Goal: Task Accomplishment & Management: Complete application form

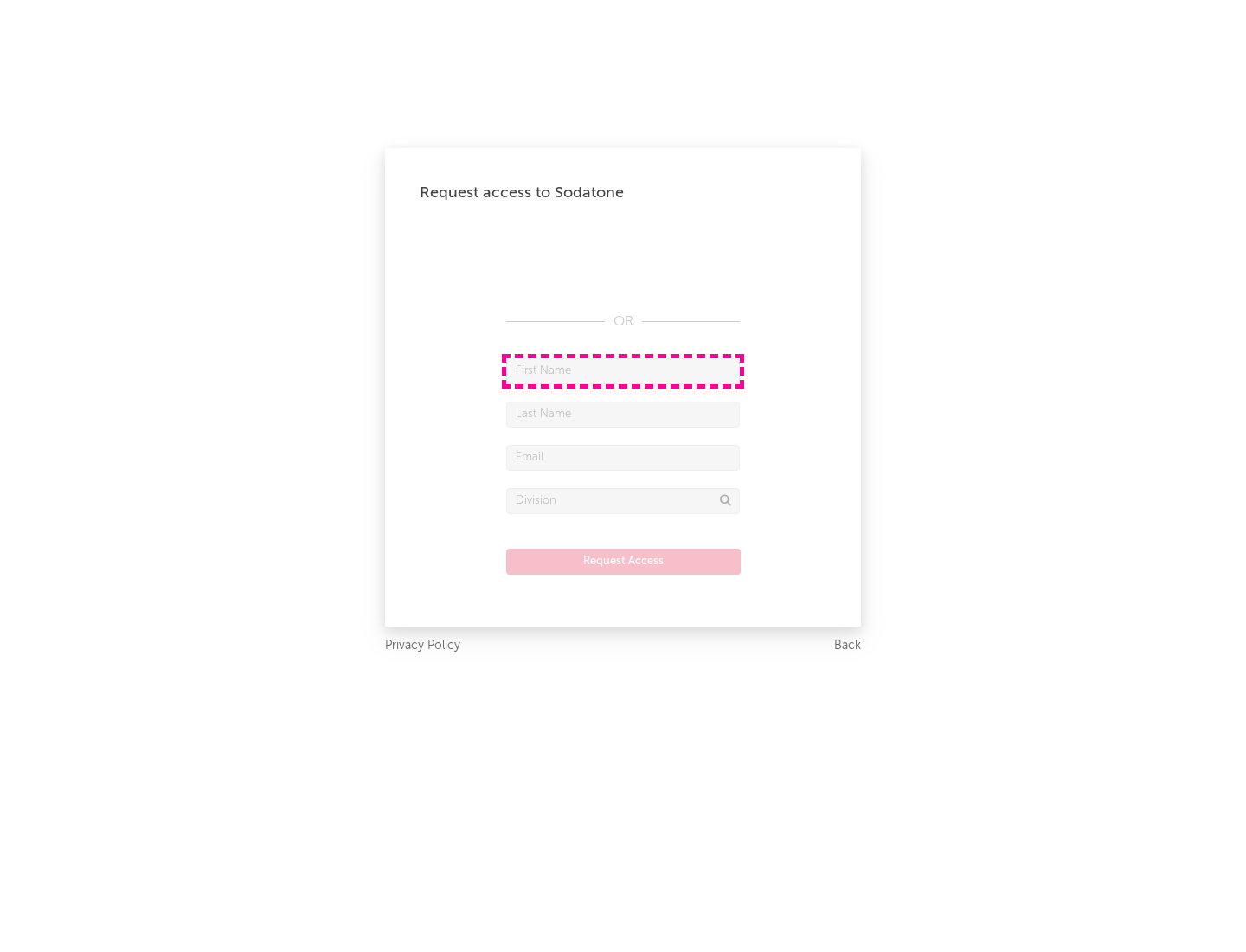
click at [623, 370] on input "text" at bounding box center [623, 371] width 234 height 26
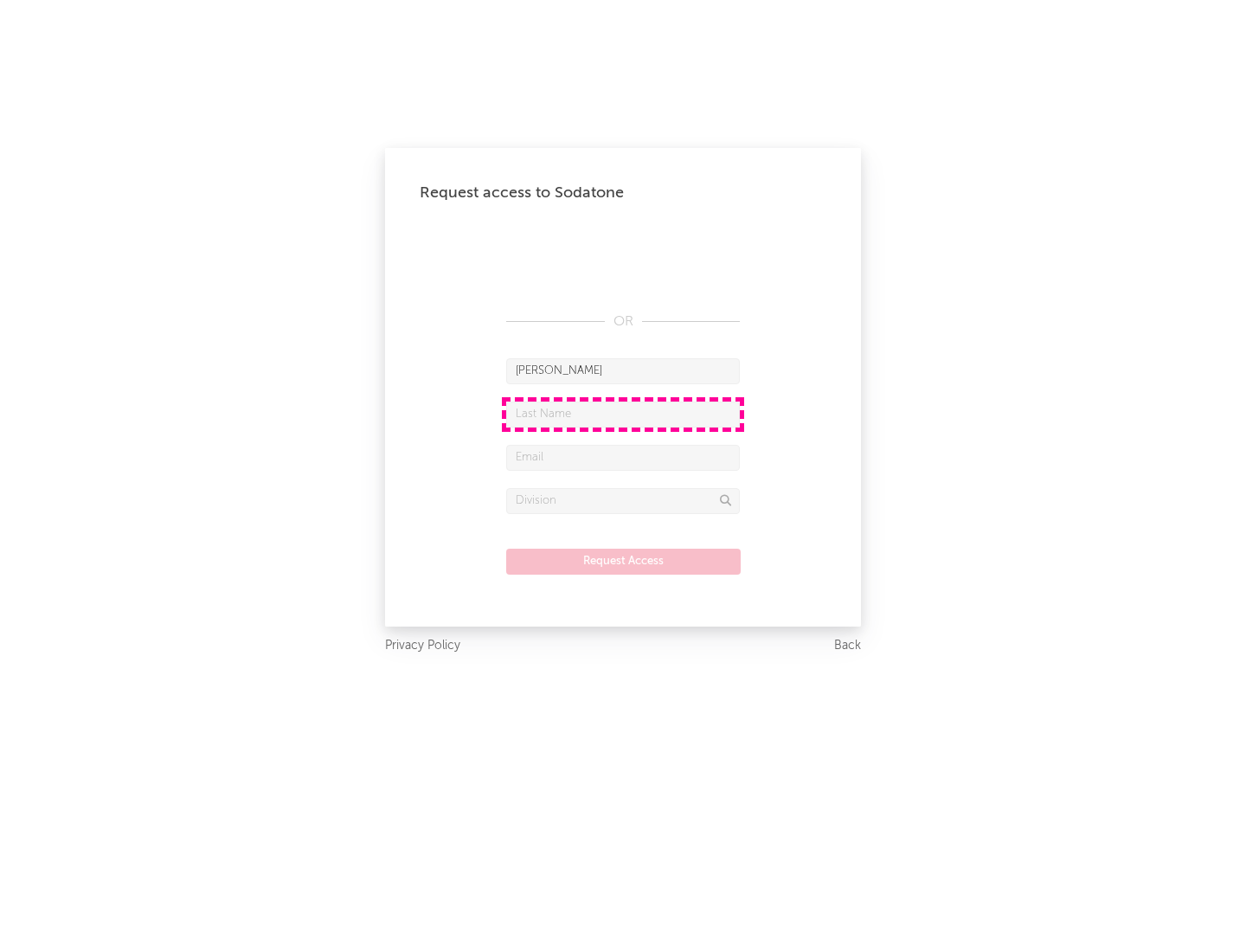
type input "[PERSON_NAME]"
click at [623, 413] on input "text" at bounding box center [623, 414] width 234 height 26
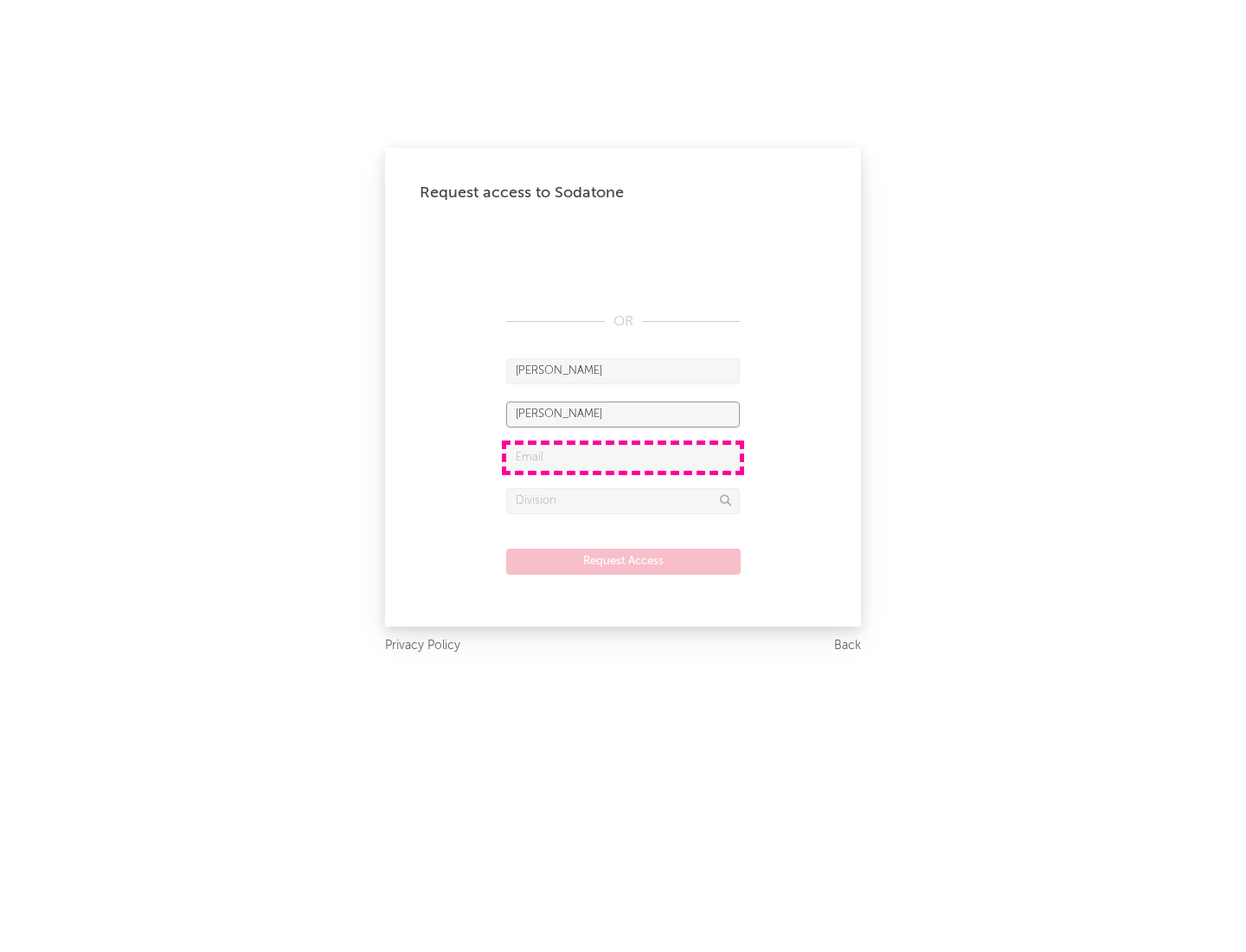
type input "[PERSON_NAME]"
click at [623, 457] on input "text" at bounding box center [623, 458] width 234 height 26
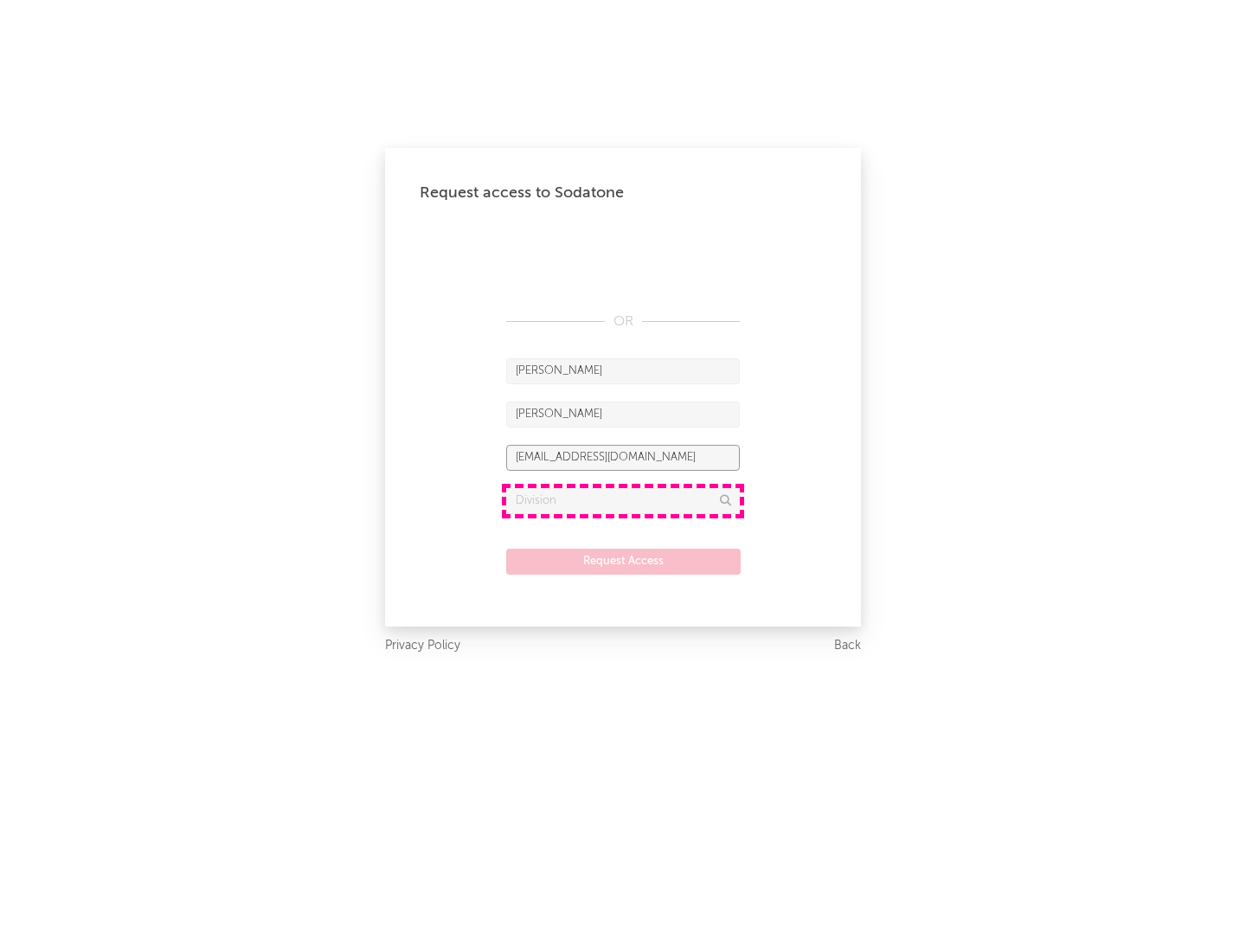
type input "[EMAIL_ADDRESS][DOMAIN_NAME]"
click at [623, 500] on input "text" at bounding box center [623, 501] width 234 height 26
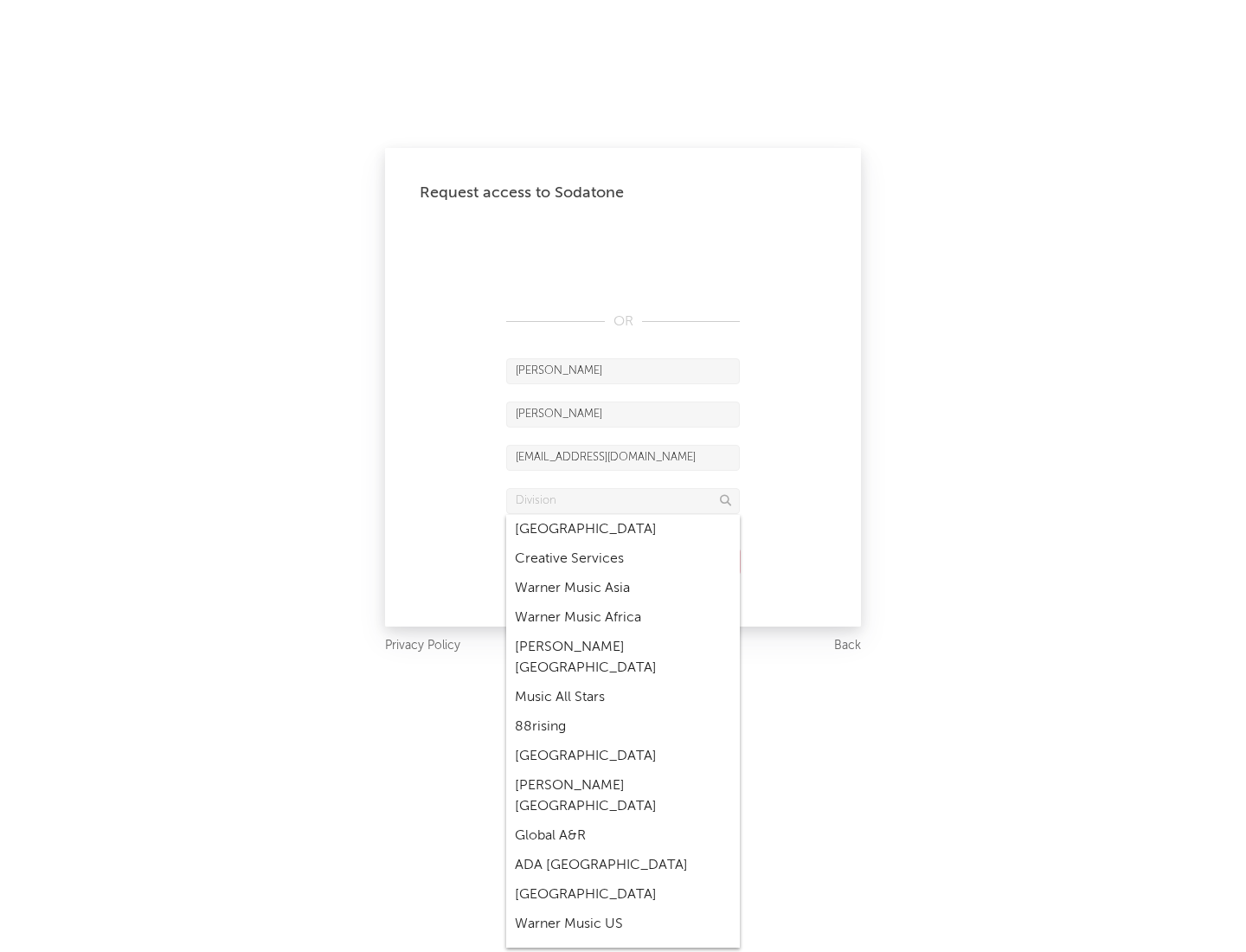
click at [623, 682] on div "Music All Stars" at bounding box center [623, 697] width 234 height 30
type input "Music All Stars"
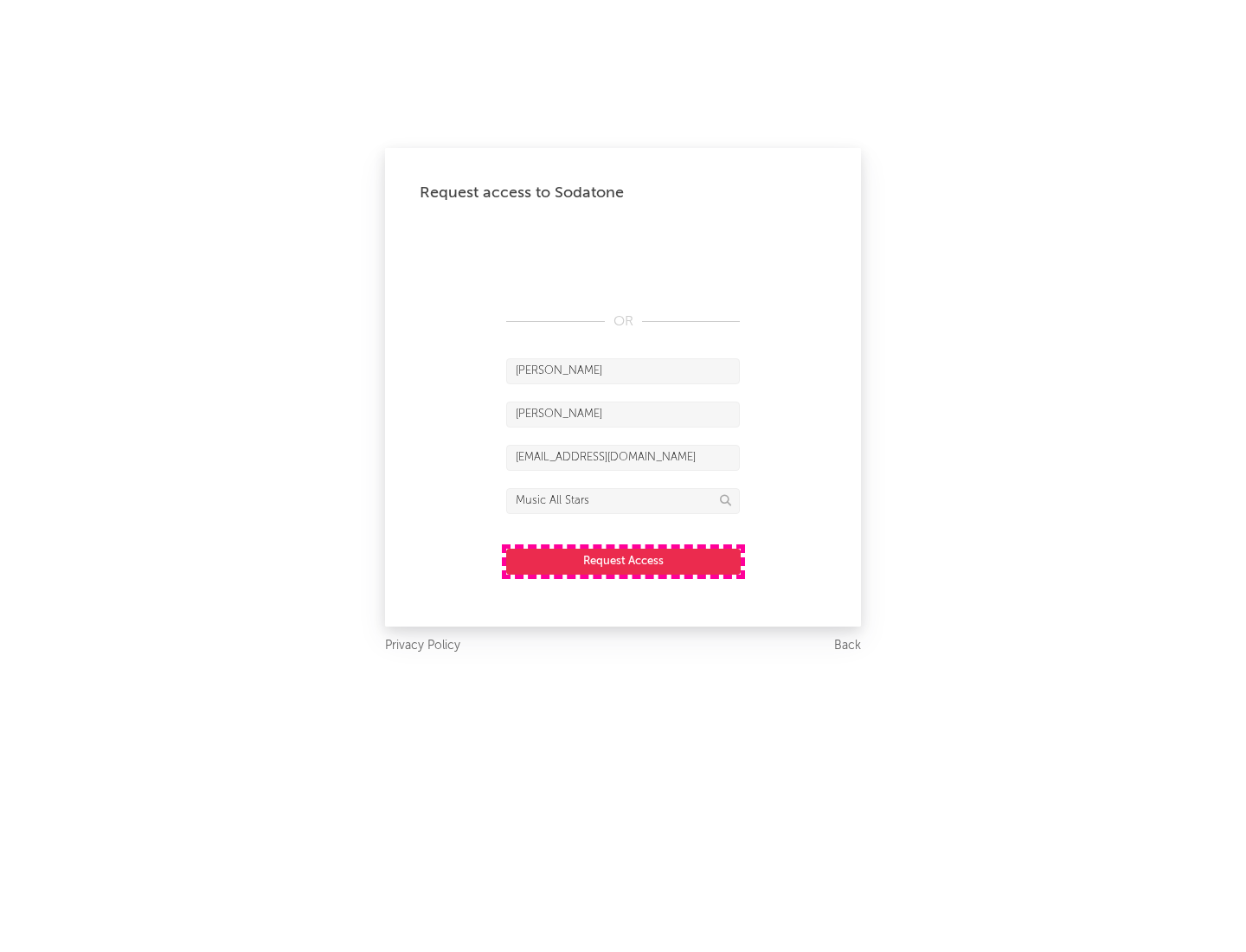
click at [623, 561] on button "Request Access" at bounding box center [624, 561] width 235 height 26
